Goal: Transaction & Acquisition: Purchase product/service

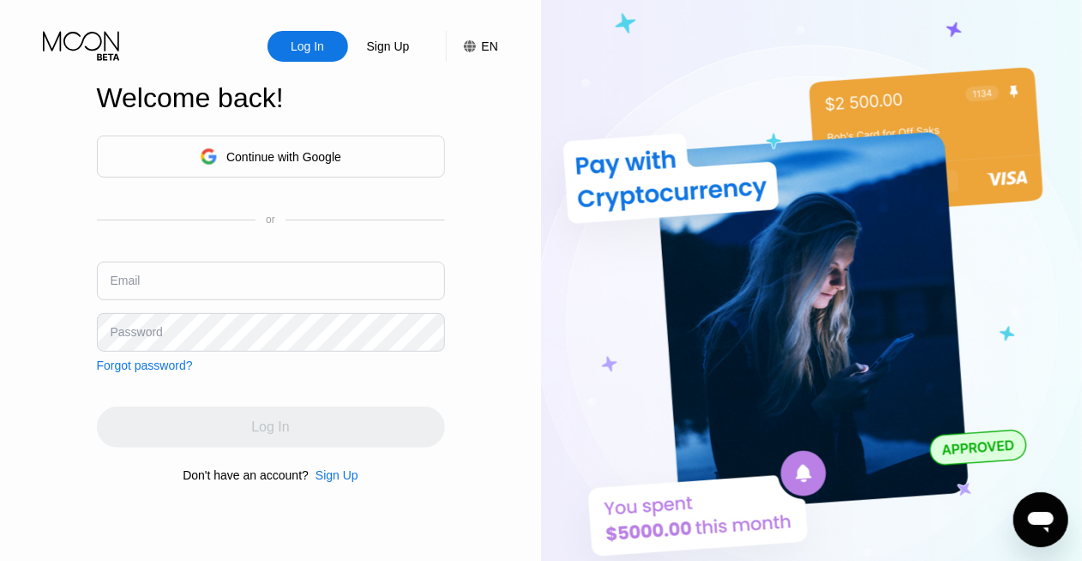
click at [275, 279] on input "text" at bounding box center [271, 280] width 348 height 39
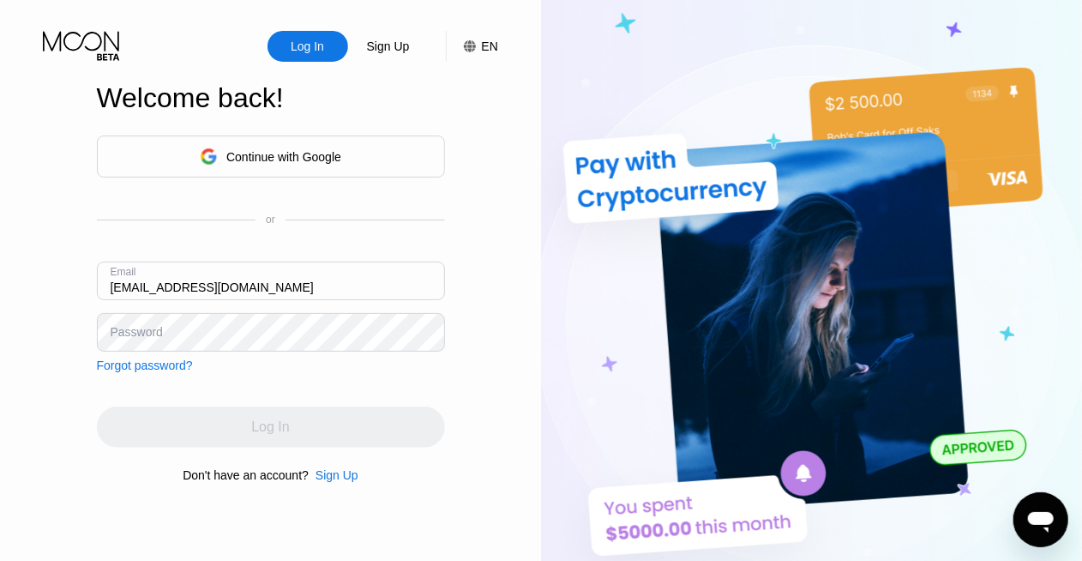
type input "[EMAIL_ADDRESS][DOMAIN_NAME]"
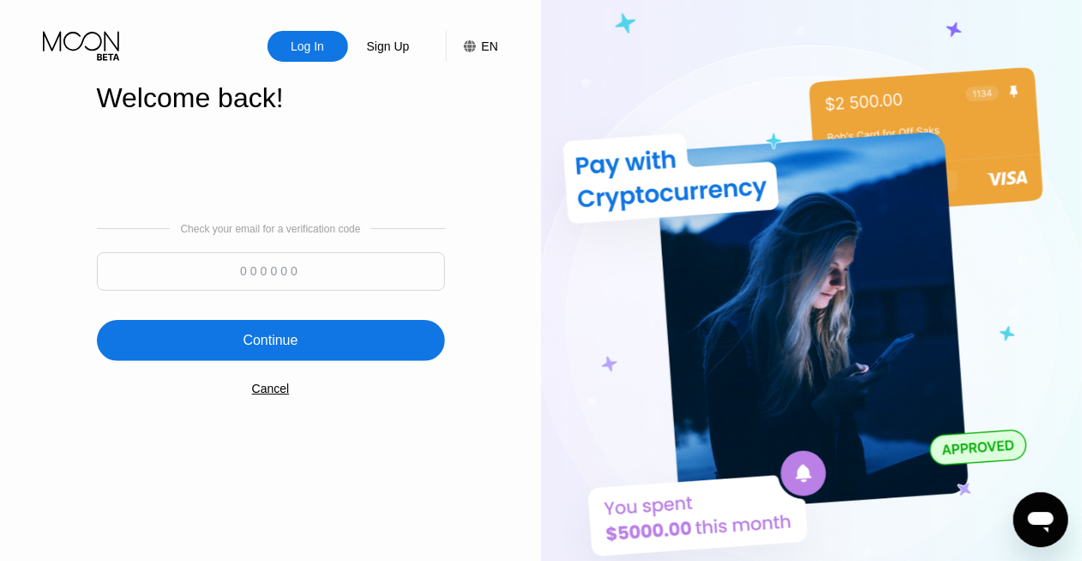
click at [244, 265] on input at bounding box center [271, 271] width 348 height 39
paste input "888065"
type input "888065"
click at [282, 324] on div "Continue" at bounding box center [271, 340] width 348 height 41
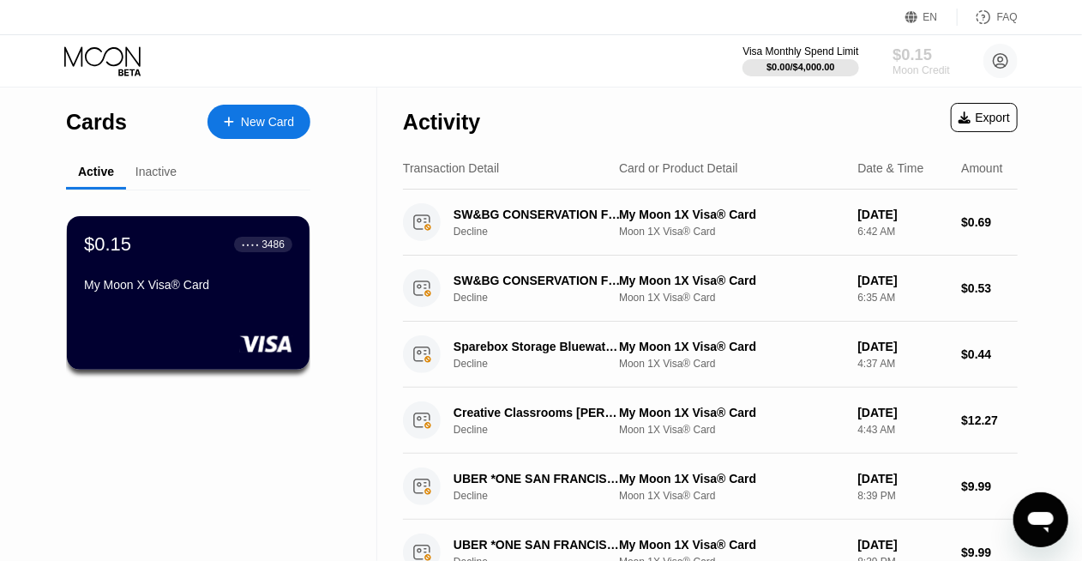
click at [903, 65] on div "Moon Credit" at bounding box center [920, 70] width 57 height 12
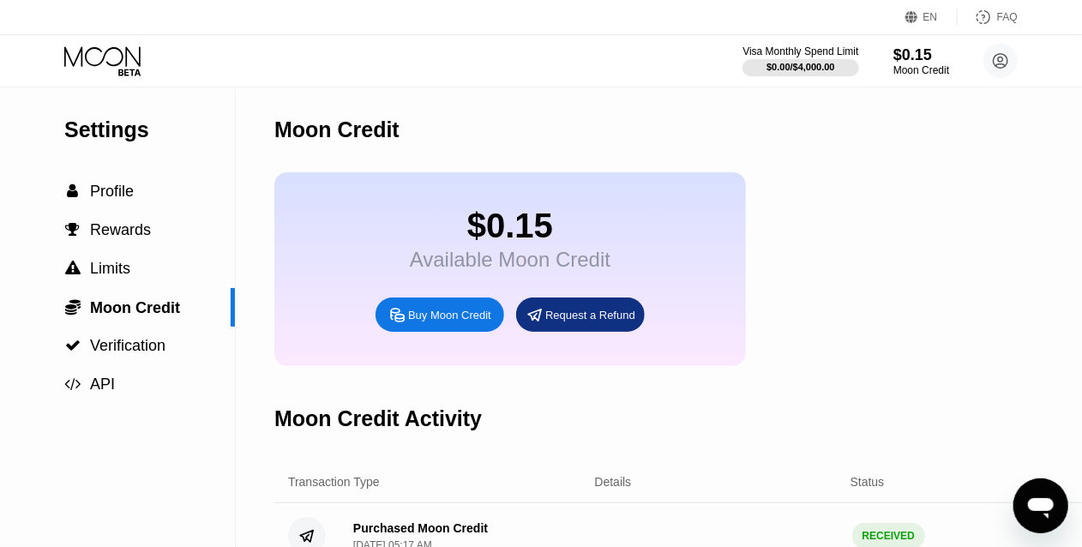
click at [444, 322] on div "Buy Moon Credit" at bounding box center [449, 315] width 83 height 15
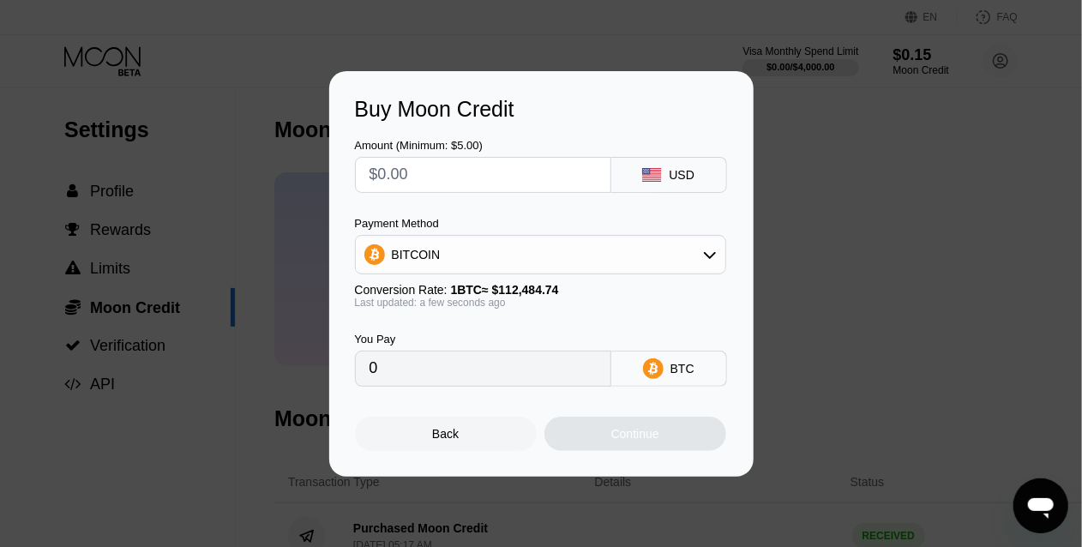
click at [645, 238] on div "BITCOIN" at bounding box center [540, 254] width 371 height 39
click at [639, 259] on div "BITCOIN" at bounding box center [540, 254] width 369 height 34
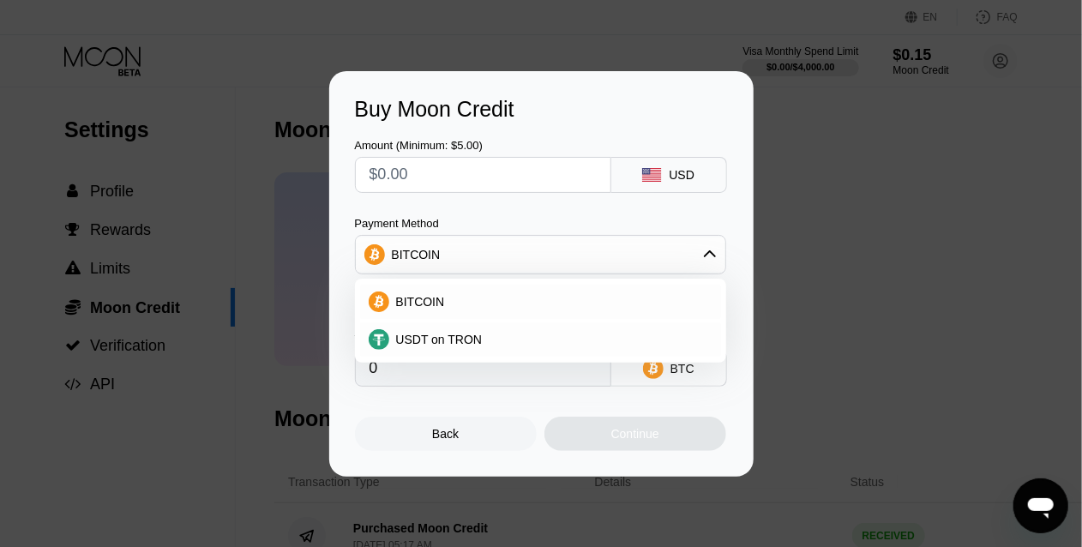
click at [534, 204] on div "Amount (Minimum: $5.00) USD Payment Method BITCOIN BITCOIN USDT on TRON Convers…" at bounding box center [541, 254] width 373 height 265
click at [531, 226] on div "Payment Method" at bounding box center [540, 223] width 371 height 13
click at [567, 209] on div "Amount (Minimum: $5.00) USD Payment Method BITCOIN BITCOIN USDT on TRON Convers…" at bounding box center [541, 254] width 373 height 265
click at [560, 176] on input "text" at bounding box center [482, 175] width 227 height 34
click at [471, 193] on div "Amount (Minimum: $5.00) USD Payment Method BITCOIN BITCOIN USDT on TRON Convers…" at bounding box center [541, 254] width 373 height 265
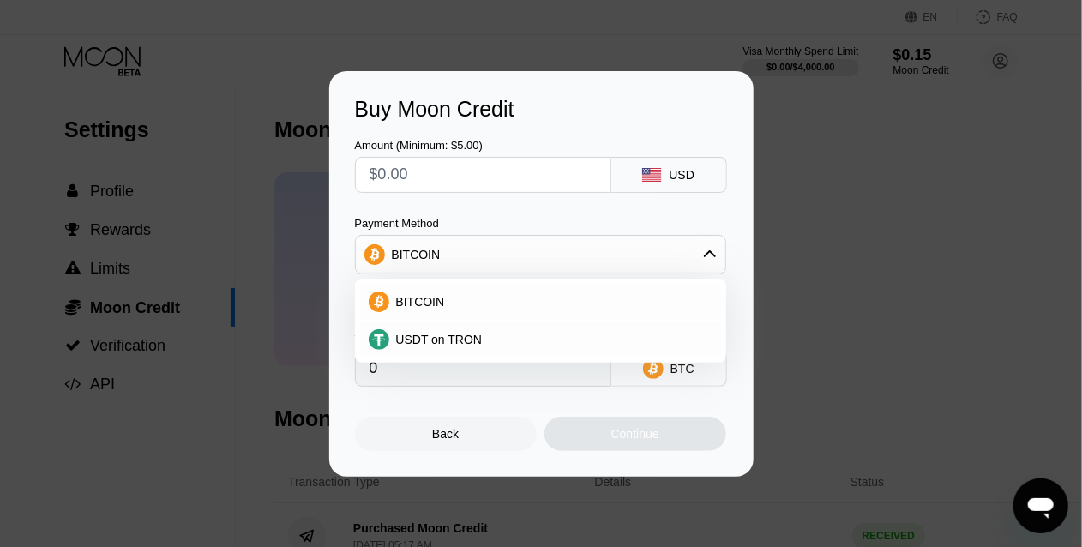
click at [471, 192] on div "Amount (Minimum: $5.00) USD Payment Method BITCOIN BITCOIN USDT on TRON Convers…" at bounding box center [541, 254] width 373 height 265
click at [465, 181] on input "text" at bounding box center [482, 175] width 227 height 34
click at [423, 189] on input "text" at bounding box center [482, 175] width 227 height 34
click at [420, 314] on div "BITCOIN" at bounding box center [540, 302] width 361 height 34
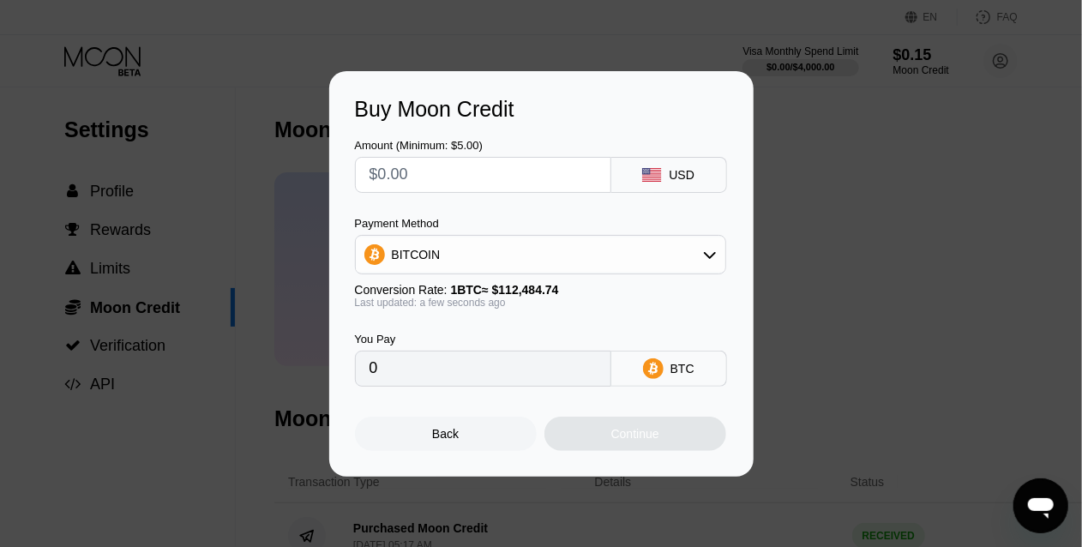
click at [434, 367] on input "0" at bounding box center [482, 368] width 227 height 34
click at [415, 183] on input "text" at bounding box center [482, 175] width 227 height 34
type input "$1"
type input "0.00000890"
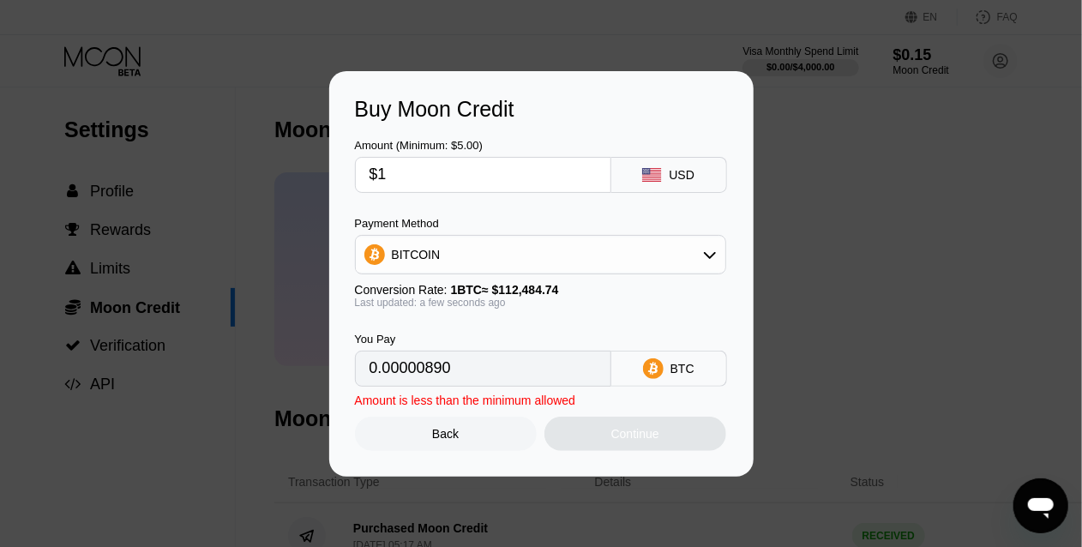
type input "$11"
type input "0.00009780"
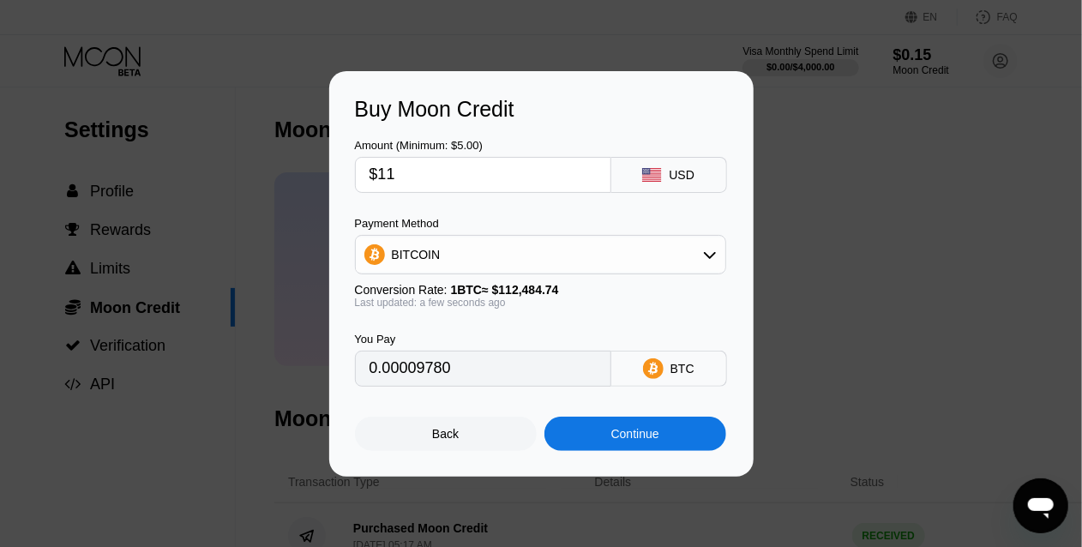
type input "$11"
type input "0.00009783"
click at [439, 447] on div "Back" at bounding box center [446, 434] width 182 height 34
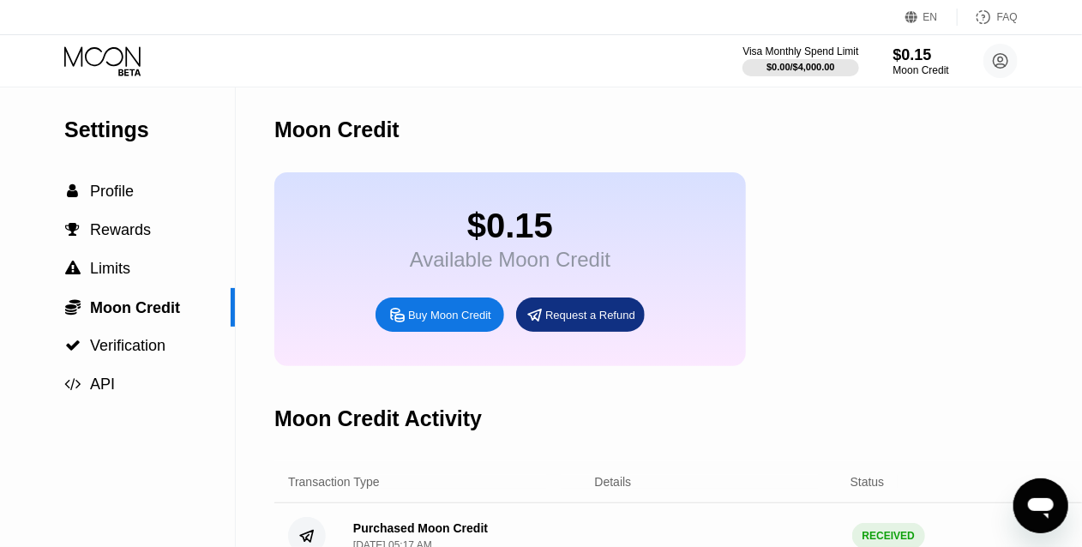
click at [456, 322] on div "Buy Moon Credit" at bounding box center [449, 315] width 83 height 15
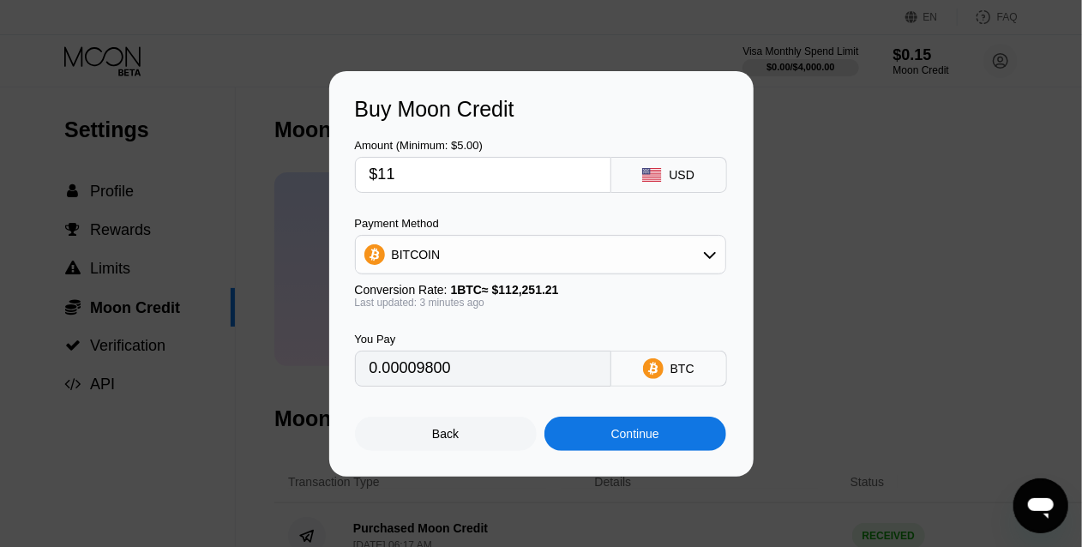
type input "0.00009791"
